Goal: Feedback & Contribution: Leave review/rating

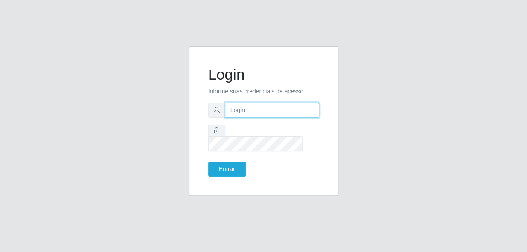
type input "gyovana@bemais"
click at [221, 152] on form "Login Informe suas credenciais de acesso gyovana@bemais Entrar" at bounding box center [263, 121] width 111 height 111
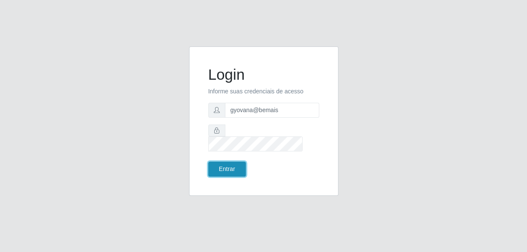
click at [217, 166] on button "Entrar" at bounding box center [227, 169] width 38 height 15
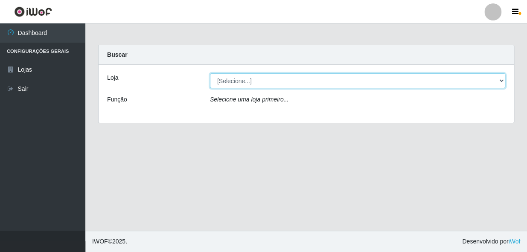
click at [264, 88] on select "[Selecione...] [PERSON_NAME]" at bounding box center [358, 80] width 296 height 15
select select "230"
click at [210, 73] on select "[Selecione...] [PERSON_NAME]" at bounding box center [358, 80] width 296 height 15
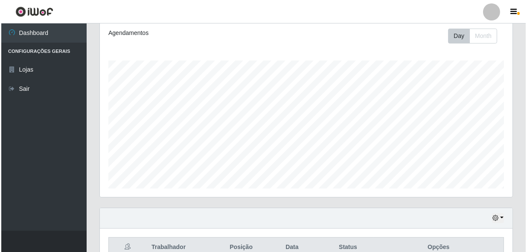
scroll to position [194, 0]
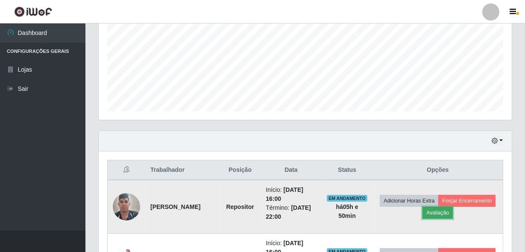
click at [453, 211] on button "Avaliação" at bounding box center [437, 213] width 30 height 12
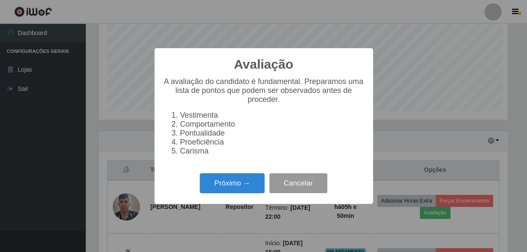
scroll to position [177, 409]
click at [219, 177] on div "Próximo → Cancelar" at bounding box center [264, 183] width 202 height 24
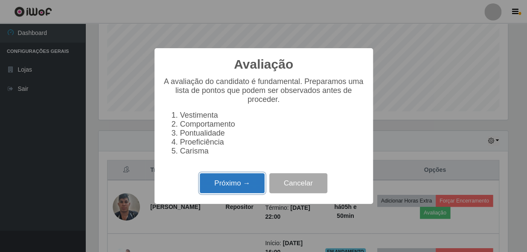
click at [218, 188] on button "Próximo →" at bounding box center [232, 183] width 65 height 20
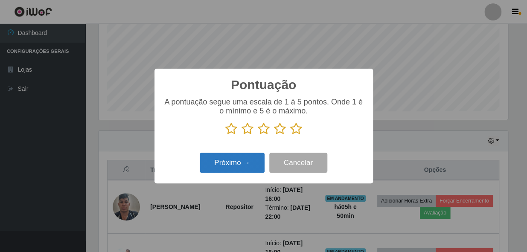
scroll to position [426847, 426614]
click at [298, 128] on icon at bounding box center [296, 129] width 12 height 13
click at [290, 135] on input "radio" at bounding box center [290, 135] width 0 height 0
click at [246, 165] on button "Próximo →" at bounding box center [232, 163] width 65 height 20
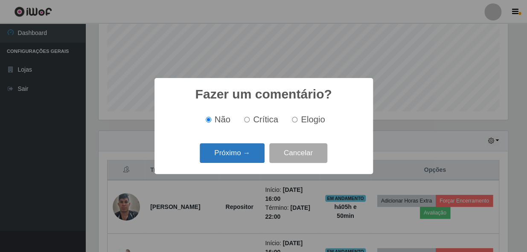
click at [243, 155] on button "Próximo →" at bounding box center [232, 153] width 65 height 20
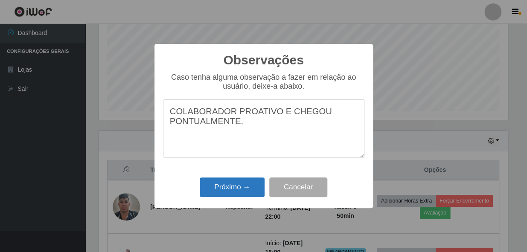
type textarea "COLABORADOR PROATIVO E CHEGOU PONTUALMENTE."
click at [223, 181] on button "Próximo →" at bounding box center [232, 188] width 65 height 20
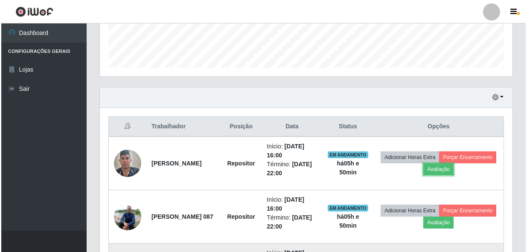
scroll to position [310, 0]
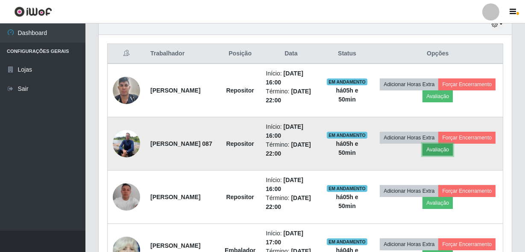
click at [453, 150] on button "Avaliação" at bounding box center [437, 150] width 30 height 12
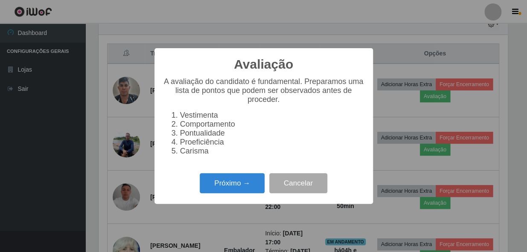
scroll to position [177, 409]
click at [235, 187] on button "Próximo →" at bounding box center [232, 183] width 65 height 20
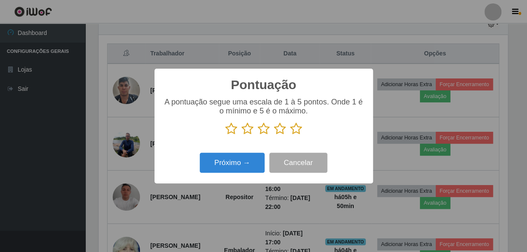
click at [296, 129] on icon at bounding box center [296, 129] width 12 height 13
click at [290, 135] on input "radio" at bounding box center [290, 135] width 0 height 0
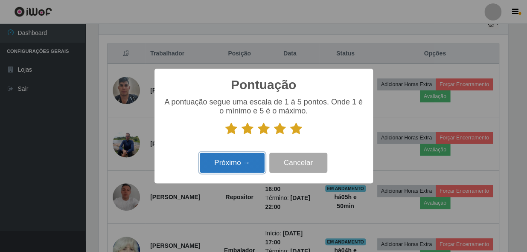
click at [219, 167] on button "Próximo →" at bounding box center [232, 163] width 65 height 20
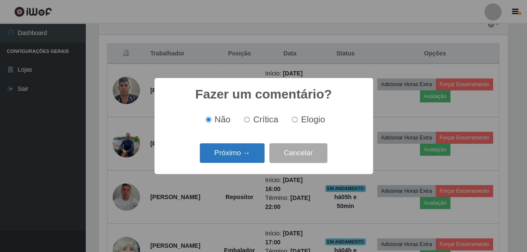
click at [223, 150] on button "Próximo →" at bounding box center [232, 153] width 65 height 20
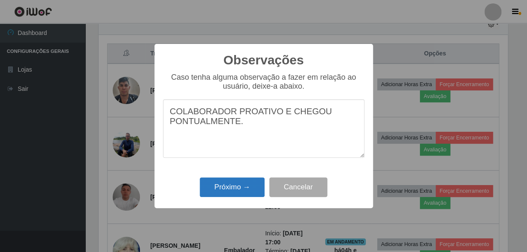
type textarea "COLABORADOR PROATIVO E CHEGOU PONTUALMENTE."
click at [234, 184] on button "Próximo →" at bounding box center [232, 188] width 65 height 20
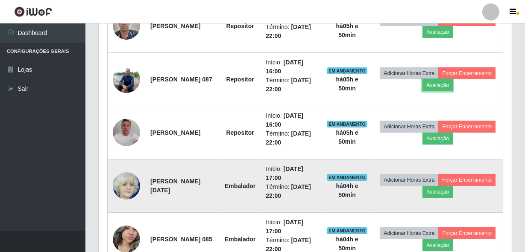
scroll to position [388, 0]
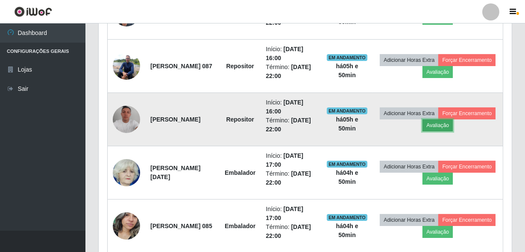
click at [453, 129] on button "Avaliação" at bounding box center [437, 126] width 30 height 12
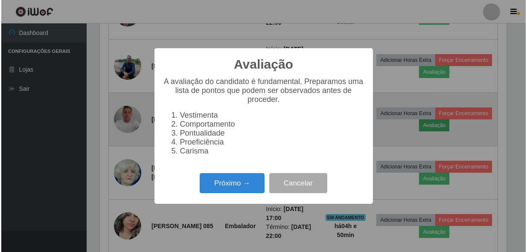
scroll to position [177, 409]
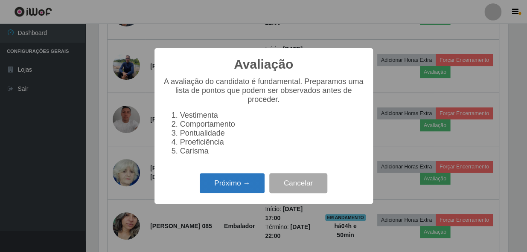
click at [226, 187] on button "Próximo →" at bounding box center [232, 183] width 65 height 20
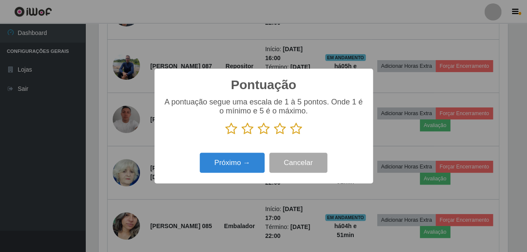
click at [291, 130] on icon at bounding box center [296, 129] width 12 height 13
click at [290, 135] on input "radio" at bounding box center [290, 135] width 0 height 0
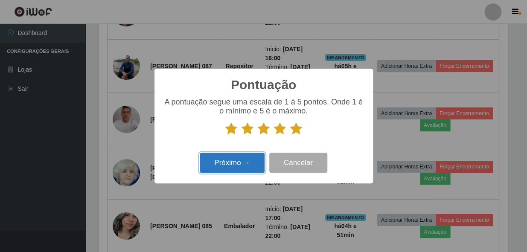
click at [229, 155] on button "Próximo →" at bounding box center [232, 163] width 65 height 20
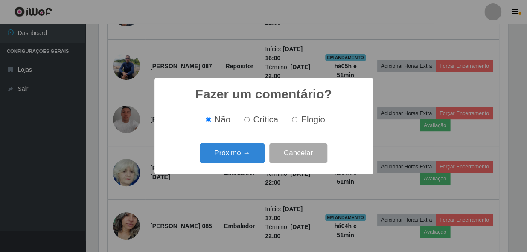
click at [229, 155] on button "Próximo →" at bounding box center [232, 153] width 65 height 20
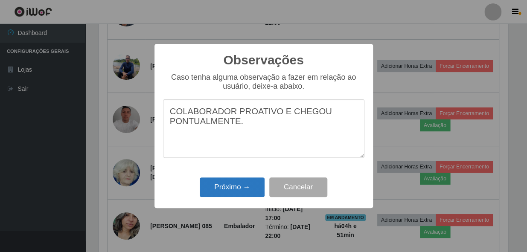
type textarea "COLABORADOR PROATIVO E CHEGOU PONTUALMENTE."
click at [231, 195] on button "Próximo →" at bounding box center [232, 188] width 65 height 20
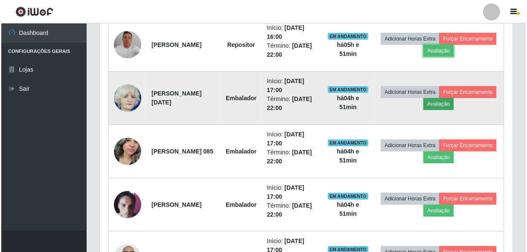
scroll to position [465, 0]
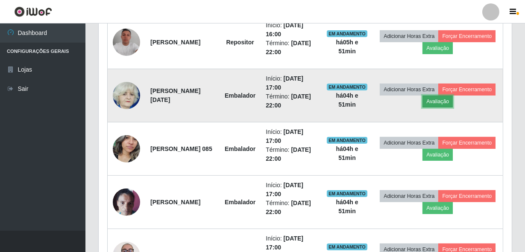
click at [453, 97] on button "Avaliação" at bounding box center [437, 102] width 30 height 12
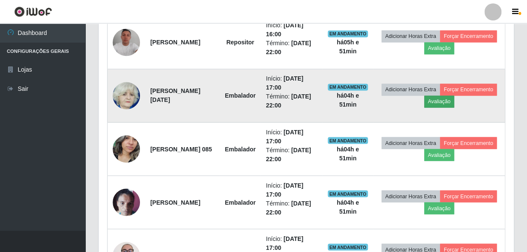
scroll to position [177, 409]
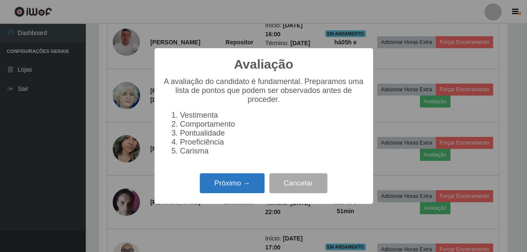
click at [229, 189] on button "Próximo →" at bounding box center [232, 183] width 65 height 20
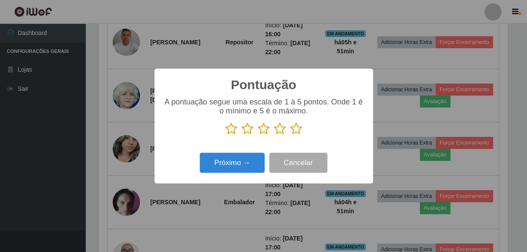
click at [294, 129] on icon at bounding box center [296, 129] width 12 height 13
click at [290, 135] on input "radio" at bounding box center [290, 135] width 0 height 0
click at [211, 187] on div "Pontuação × A pontuação segue uma escala de 1 à 5 pontos. Onde 1 é o mínimo e 5…" at bounding box center [263, 126] width 527 height 252
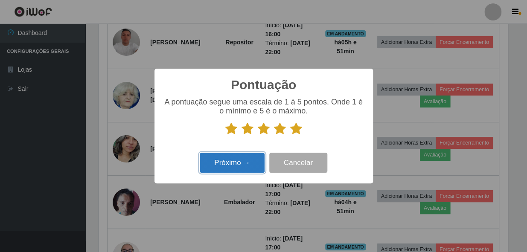
click at [225, 156] on button "Próximo →" at bounding box center [232, 163] width 65 height 20
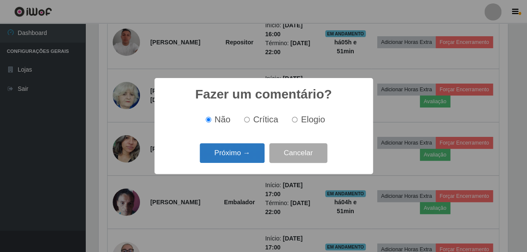
click at [217, 161] on button "Próximo →" at bounding box center [232, 153] width 65 height 20
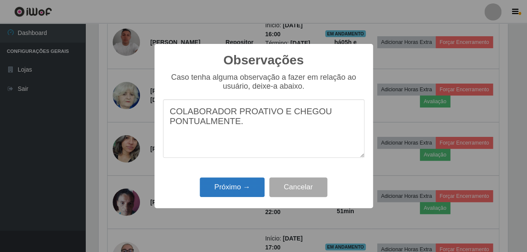
type textarea "COLABORADOR PROATIVO E CHEGOU PONTUALMENTE."
click at [219, 184] on button "Próximo →" at bounding box center [232, 188] width 65 height 20
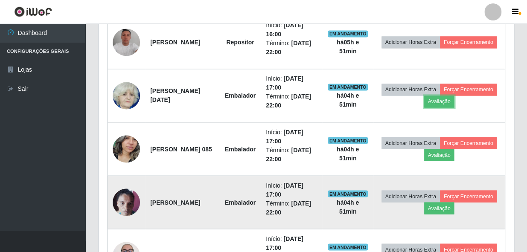
scroll to position [177, 413]
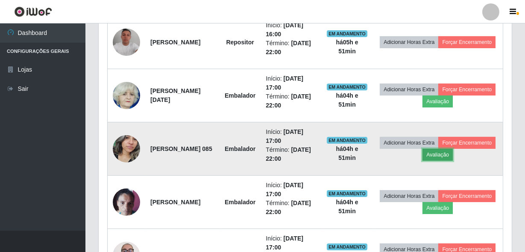
click at [453, 157] on button "Avaliação" at bounding box center [437, 155] width 30 height 12
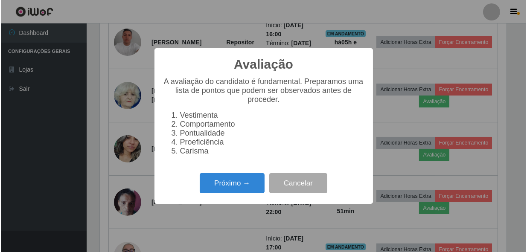
scroll to position [177, 409]
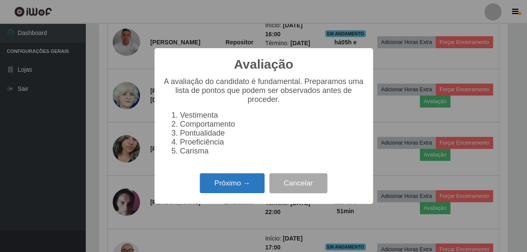
click at [255, 183] on button "Próximo →" at bounding box center [232, 183] width 65 height 20
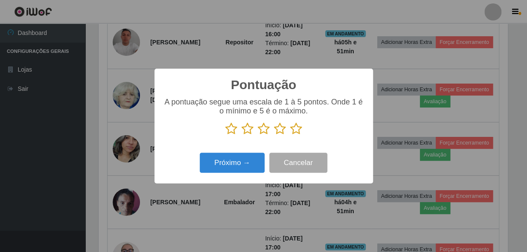
click at [293, 129] on icon at bounding box center [296, 129] width 12 height 13
click at [290, 135] on input "radio" at bounding box center [290, 135] width 0 height 0
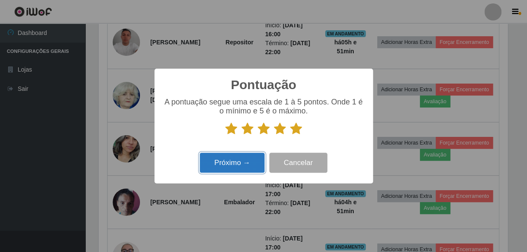
click at [222, 172] on button "Próximo →" at bounding box center [232, 163] width 65 height 20
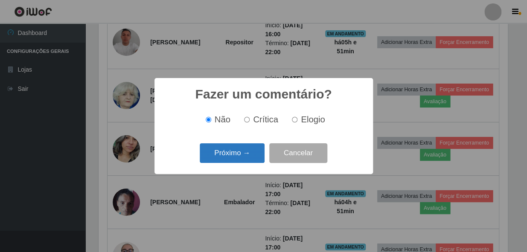
click at [229, 150] on button "Próximo →" at bounding box center [232, 153] width 65 height 20
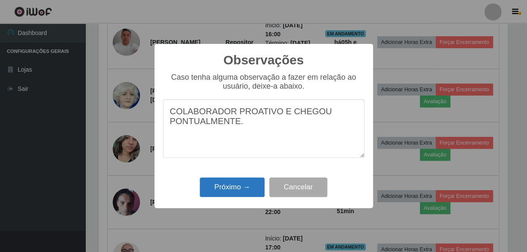
type textarea "COLABORADOR PROATIVO E CHEGOU PONTUALMENTE."
click at [232, 192] on button "Próximo →" at bounding box center [232, 188] width 65 height 20
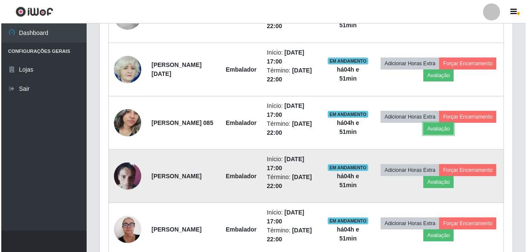
scroll to position [504, 0]
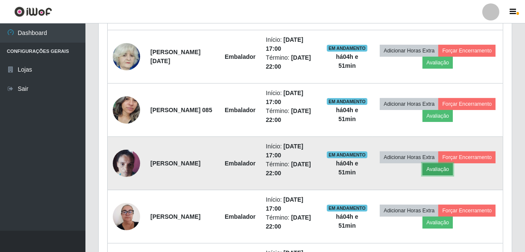
click at [453, 169] on button "Avaliação" at bounding box center [437, 170] width 30 height 12
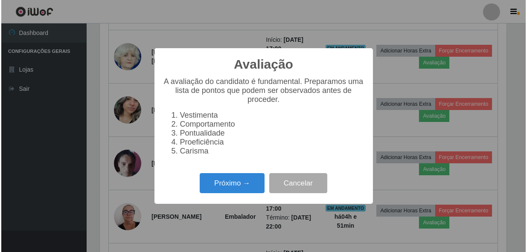
scroll to position [177, 409]
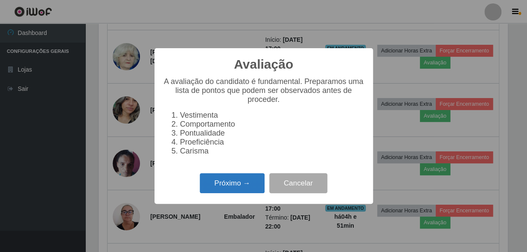
click at [247, 179] on button "Próximo →" at bounding box center [232, 183] width 65 height 20
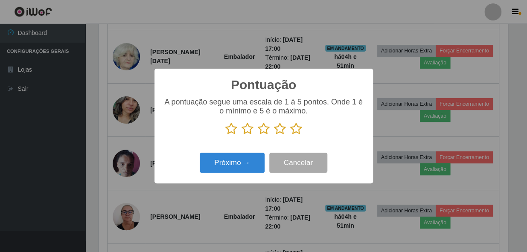
click at [296, 127] on icon at bounding box center [296, 129] width 12 height 13
click at [290, 135] on input "radio" at bounding box center [290, 135] width 0 height 0
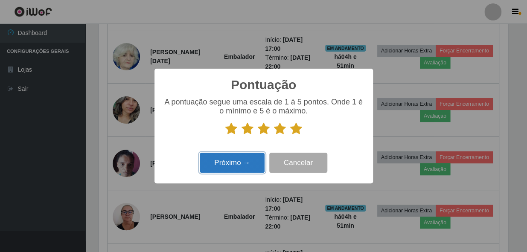
click at [223, 172] on button "Próximo →" at bounding box center [232, 163] width 65 height 20
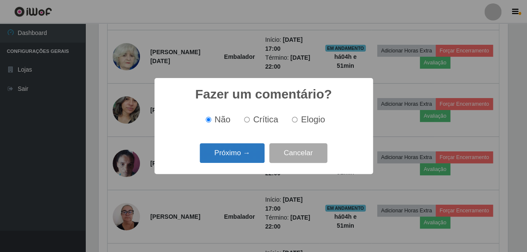
click at [228, 151] on button "Próximo →" at bounding box center [232, 153] width 65 height 20
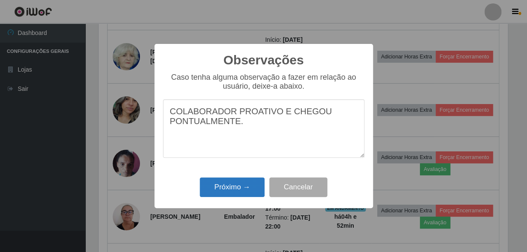
type textarea "COLABORADOR PROATIVO E CHEGOU PONTUALMENTE."
click at [228, 183] on button "Próximo →" at bounding box center [232, 188] width 65 height 20
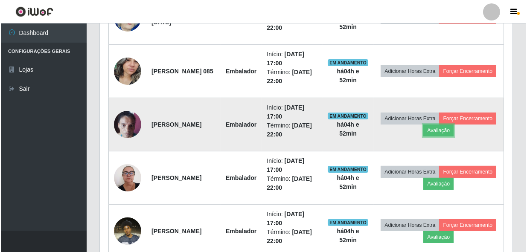
scroll to position [582, 0]
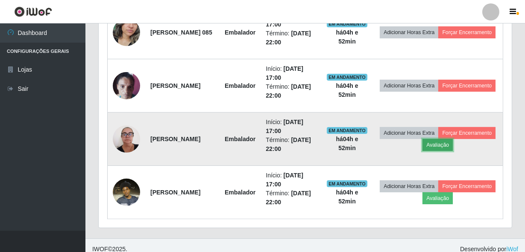
click at [453, 143] on button "Avaliação" at bounding box center [437, 145] width 30 height 12
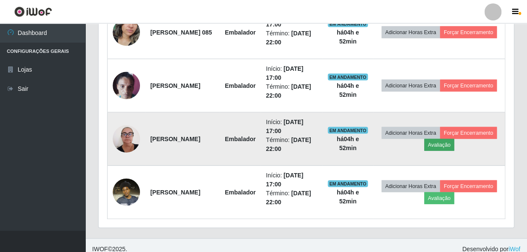
scroll to position [177, 409]
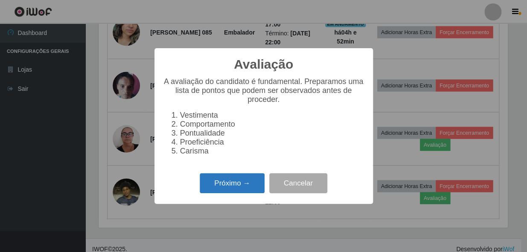
click at [226, 192] on button "Próximo →" at bounding box center [232, 183] width 65 height 20
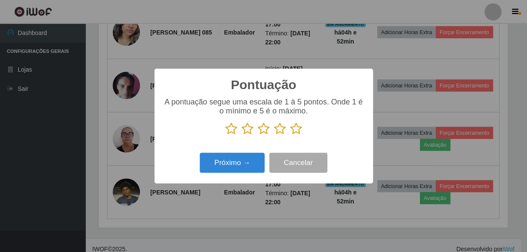
click at [294, 133] on icon at bounding box center [296, 129] width 12 height 13
click at [290, 135] on input "radio" at bounding box center [290, 135] width 0 height 0
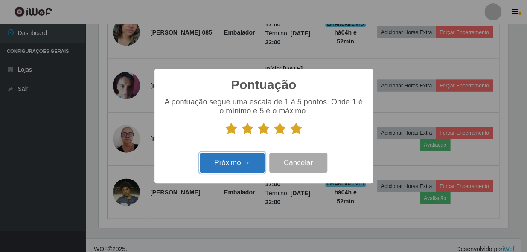
click at [243, 157] on button "Próximo →" at bounding box center [232, 163] width 65 height 20
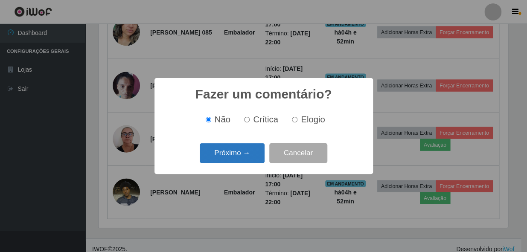
click at [243, 154] on button "Próximo →" at bounding box center [232, 153] width 65 height 20
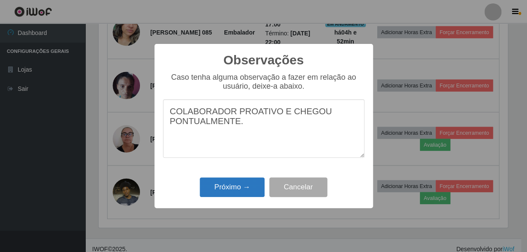
type textarea "COLABORADOR PROATIVO E CHEGOU PONTUALMENTE."
click at [239, 183] on button "Próximo →" at bounding box center [232, 188] width 65 height 20
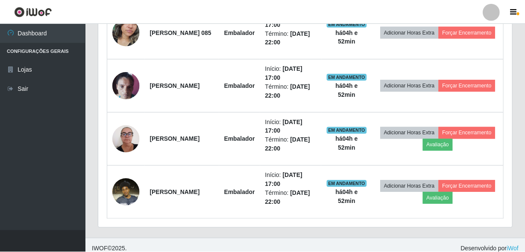
scroll to position [177, 413]
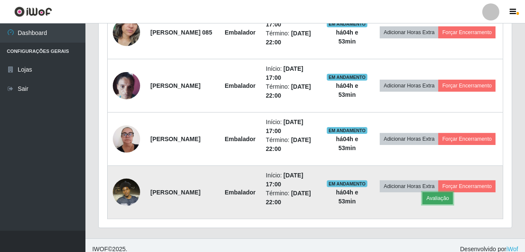
click at [453, 197] on button "Avaliação" at bounding box center [437, 199] width 30 height 12
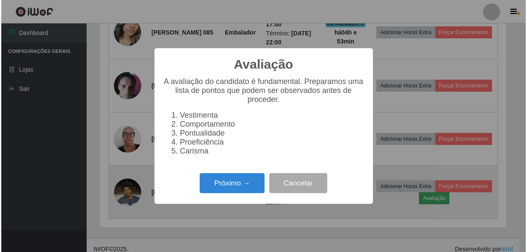
scroll to position [177, 409]
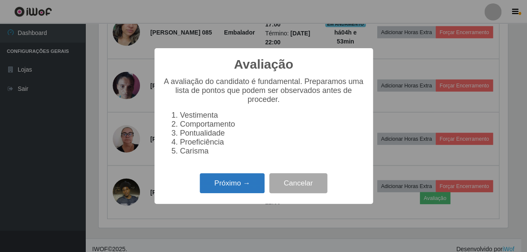
click at [224, 183] on button "Próximo →" at bounding box center [232, 183] width 65 height 20
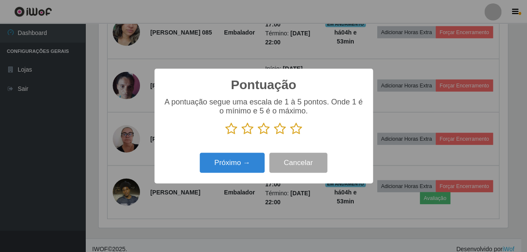
scroll to position [426847, 426614]
click at [295, 130] on icon at bounding box center [296, 129] width 12 height 13
click at [290, 135] on input "radio" at bounding box center [290, 135] width 0 height 0
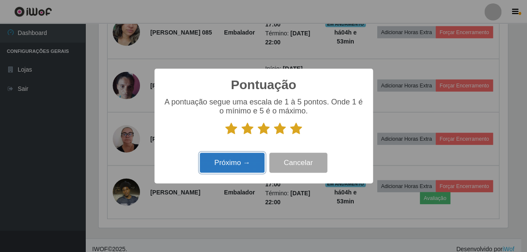
click at [217, 173] on button "Próximo →" at bounding box center [232, 163] width 65 height 20
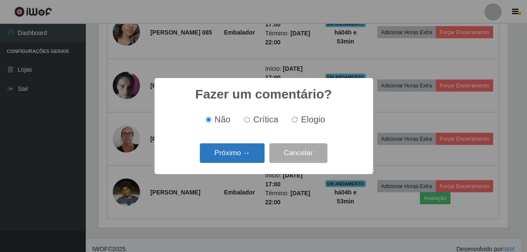
click at [231, 158] on button "Próximo →" at bounding box center [232, 153] width 65 height 20
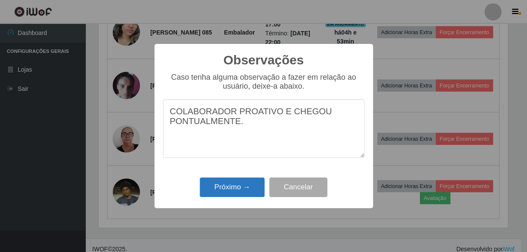
type textarea "COLABORADOR PROATIVO E CHEGOU PONTUALMENTE."
click at [237, 194] on button "Próximo →" at bounding box center [232, 188] width 65 height 20
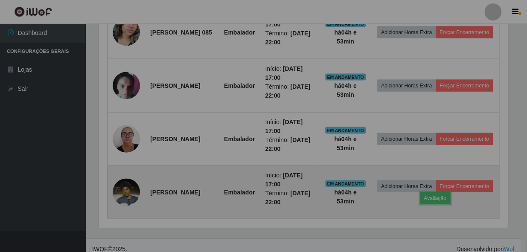
scroll to position [177, 413]
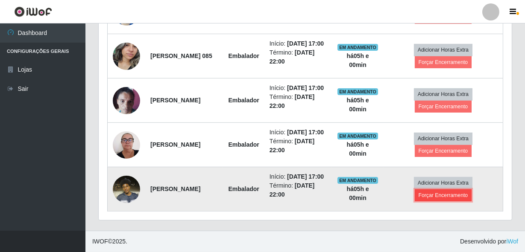
click at [436, 195] on button "Forçar Encerramento" at bounding box center [443, 196] width 57 height 12
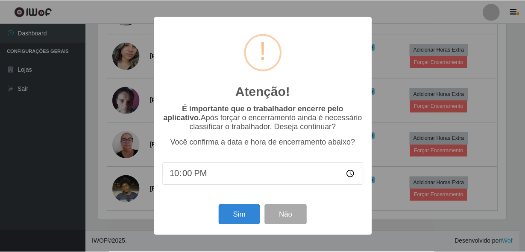
scroll to position [177, 409]
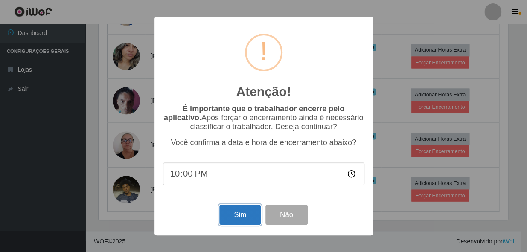
click at [235, 216] on button "Sim" at bounding box center [239, 215] width 41 height 20
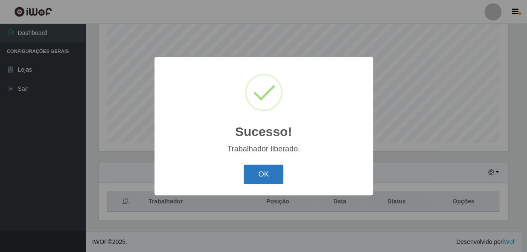
click at [277, 176] on button "OK" at bounding box center [264, 175] width 40 height 20
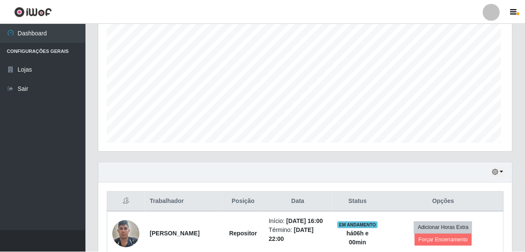
scroll to position [177, 413]
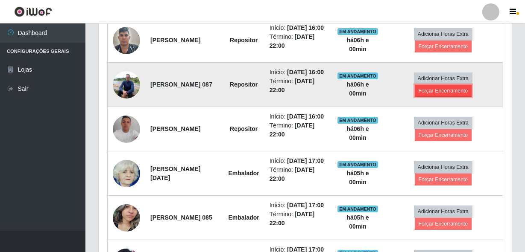
click at [442, 97] on button "Forçar Encerramento" at bounding box center [443, 91] width 57 height 12
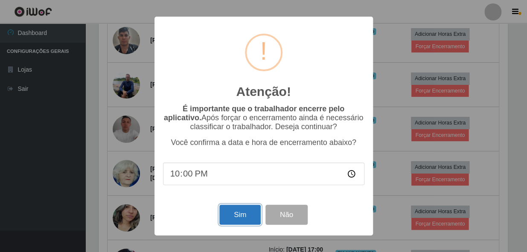
click at [225, 222] on button "Sim" at bounding box center [239, 215] width 41 height 20
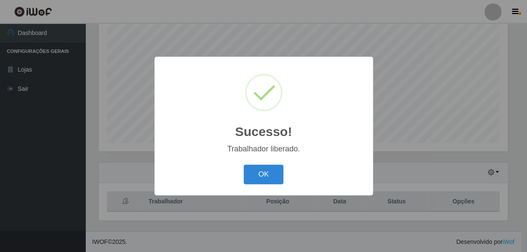
click at [261, 171] on button "OK" at bounding box center [264, 175] width 40 height 20
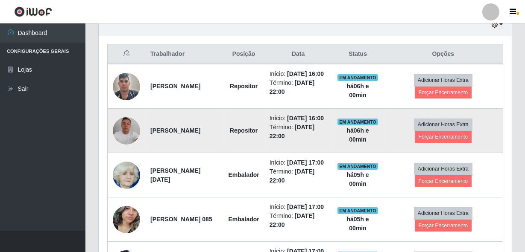
scroll to position [356, 0]
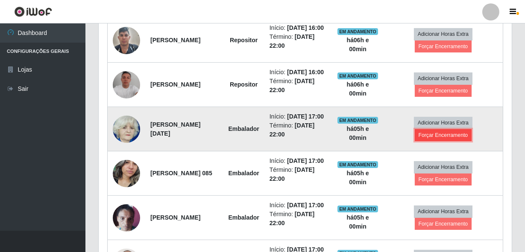
click at [441, 141] on button "Forçar Encerramento" at bounding box center [443, 135] width 57 height 12
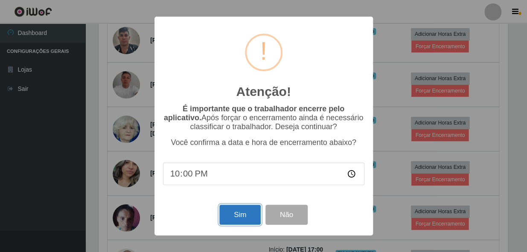
click at [246, 213] on button "Sim" at bounding box center [239, 215] width 41 height 20
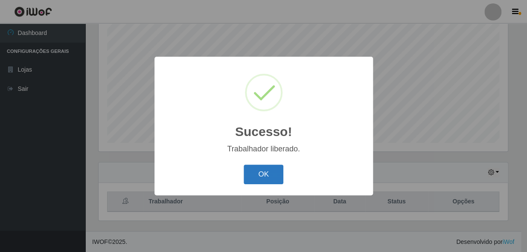
click at [257, 172] on button "OK" at bounding box center [264, 175] width 40 height 20
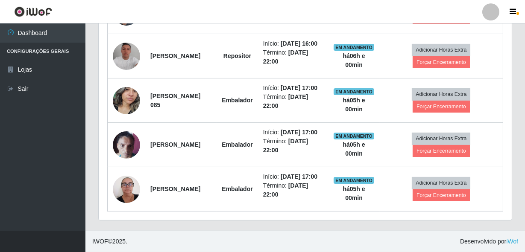
scroll to position [0, 0]
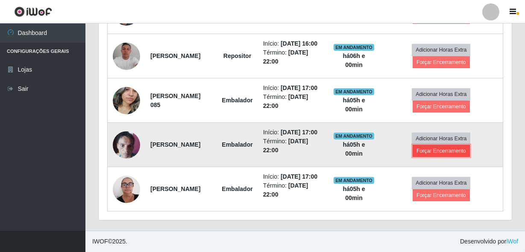
click at [446, 145] on button "Forçar Encerramento" at bounding box center [441, 151] width 57 height 12
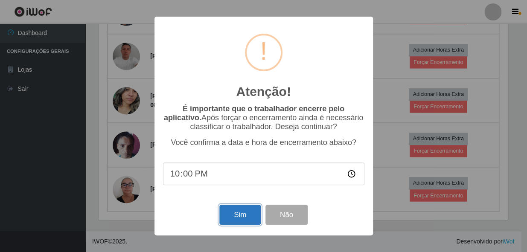
click at [241, 214] on button "Sim" at bounding box center [239, 215] width 41 height 20
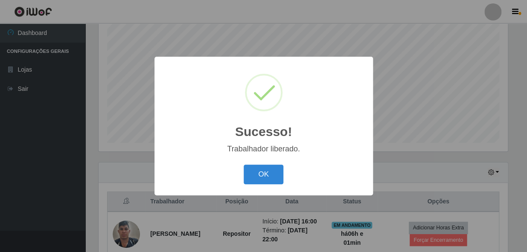
click at [287, 175] on div "OK Cancel" at bounding box center [264, 174] width 202 height 24
click at [253, 170] on button "OK" at bounding box center [264, 175] width 40 height 20
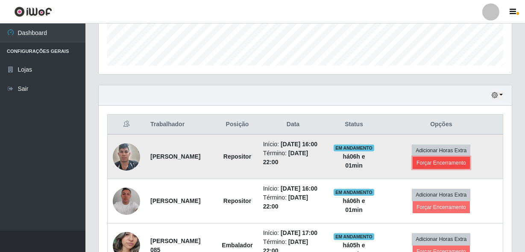
click at [448, 169] on button "Forçar Encerramento" at bounding box center [441, 163] width 57 height 12
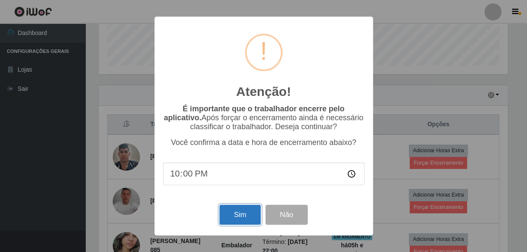
click at [237, 209] on button "Sim" at bounding box center [239, 215] width 41 height 20
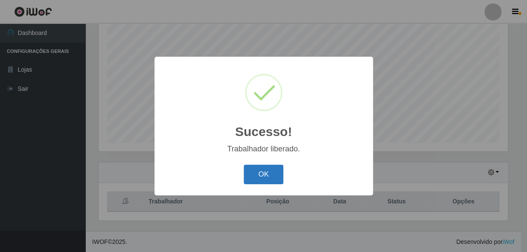
click at [256, 174] on button "OK" at bounding box center [264, 175] width 40 height 20
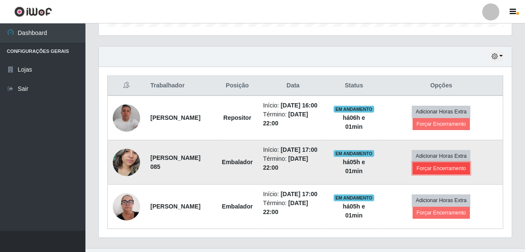
click at [444, 175] on button "Forçar Encerramento" at bounding box center [441, 169] width 57 height 12
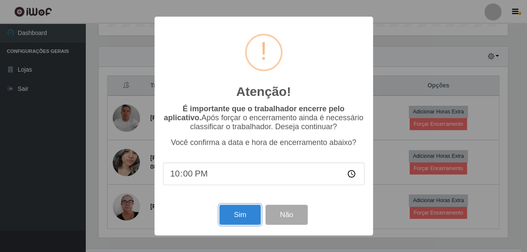
drag, startPoint x: 237, startPoint y: 212, endPoint x: 262, endPoint y: 211, distance: 25.3
click at [237, 212] on button "Sim" at bounding box center [239, 215] width 41 height 20
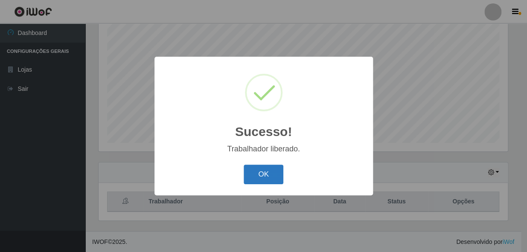
click at [267, 171] on button "OK" at bounding box center [264, 175] width 40 height 20
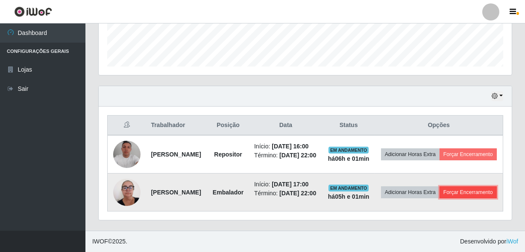
click at [449, 190] on button "Forçar Encerramento" at bounding box center [467, 193] width 57 height 12
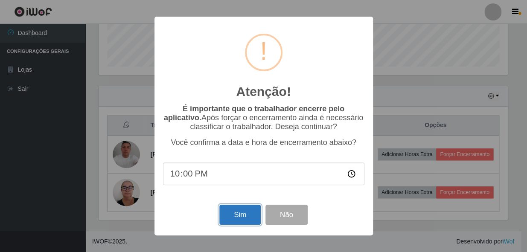
click at [240, 211] on button "Sim" at bounding box center [239, 215] width 41 height 20
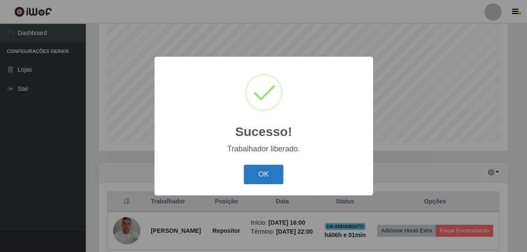
click at [248, 173] on button "OK" at bounding box center [264, 175] width 40 height 20
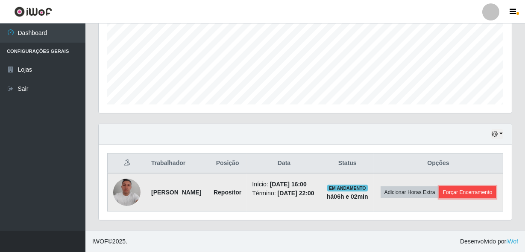
click at [448, 196] on button "Forçar Encerramento" at bounding box center [467, 193] width 57 height 12
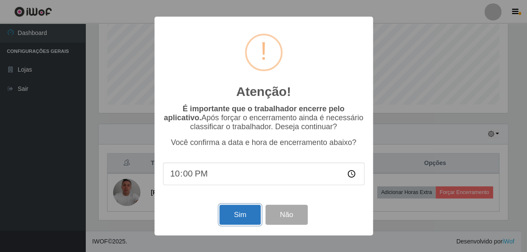
click at [228, 222] on button "Sim" at bounding box center [239, 215] width 41 height 20
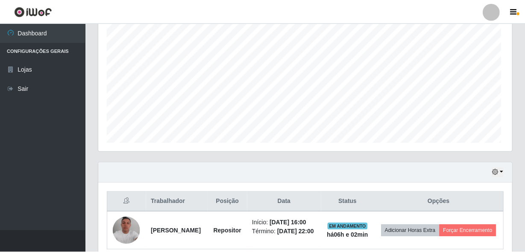
scroll to position [177, 409]
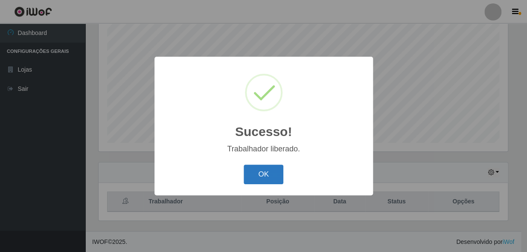
click at [252, 176] on button "OK" at bounding box center [264, 175] width 40 height 20
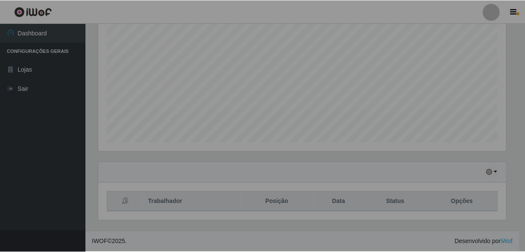
scroll to position [177, 413]
